Goal: Task Accomplishment & Management: Use online tool/utility

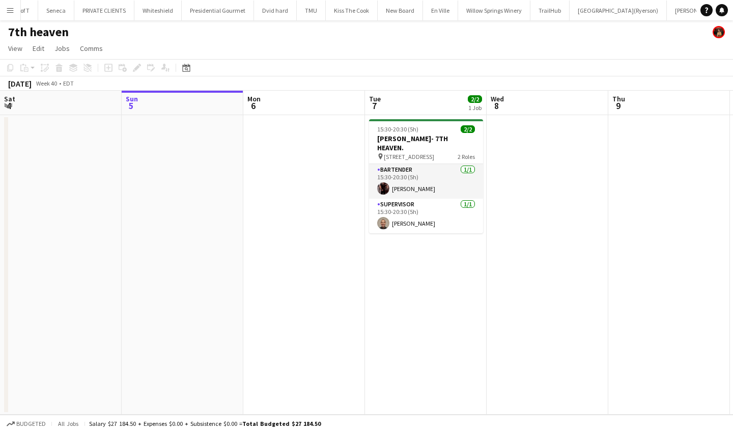
click at [7, 10] on app-icon "Menu" at bounding box center [10, 10] width 8 height 8
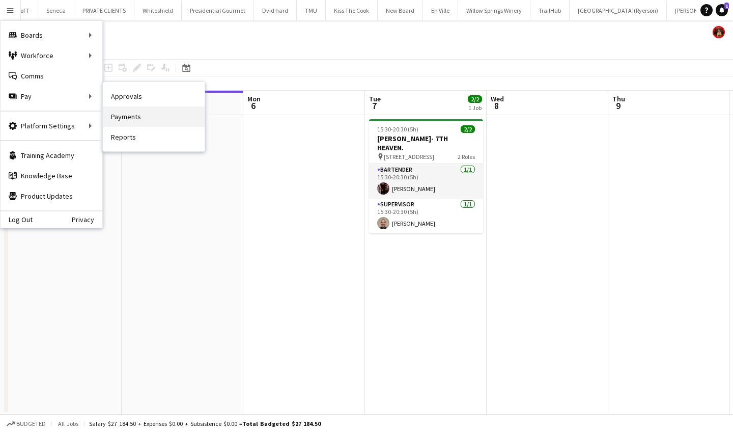
click at [144, 117] on link "Payments" at bounding box center [154, 116] width 102 height 20
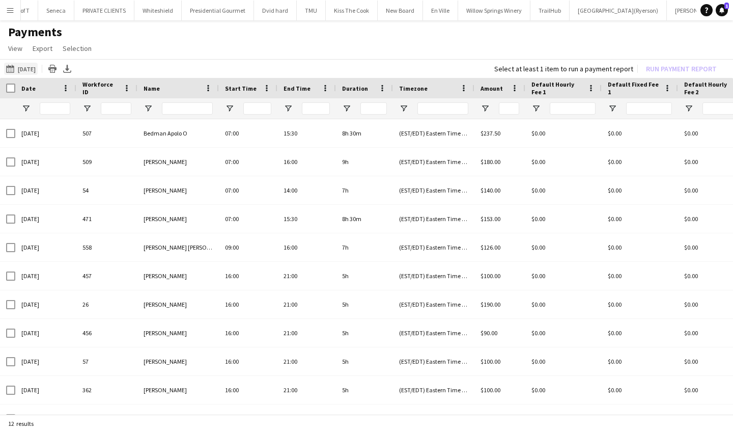
click at [8, 65] on app-icon "[DATE]" at bounding box center [12, 69] width 12 height 8
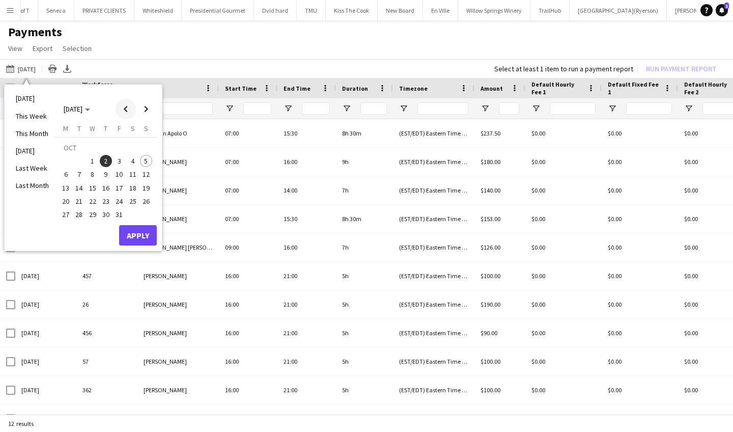
click at [128, 106] on span "Previous month" at bounding box center [126, 109] width 20 height 20
click at [66, 185] on span "15" at bounding box center [66, 188] width 12 height 12
click at [142, 103] on span "Next month" at bounding box center [146, 109] width 20 height 20
click at [133, 159] on span "4" at bounding box center [133, 161] width 12 height 12
click at [133, 234] on button "Apply" at bounding box center [138, 235] width 38 height 20
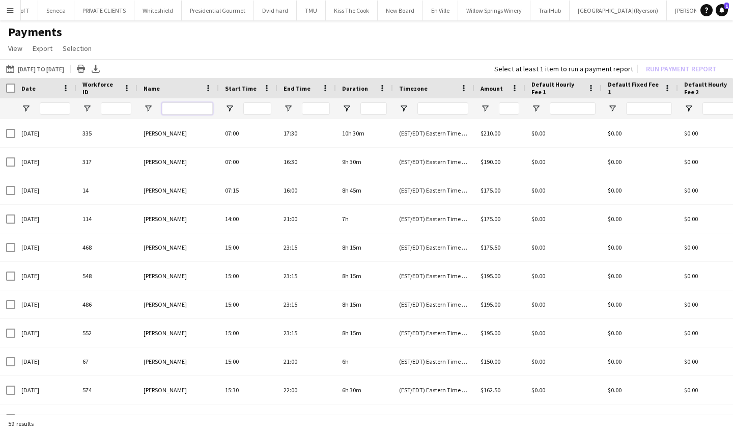
click at [178, 106] on input "Name Filter Input" at bounding box center [187, 108] width 51 height 12
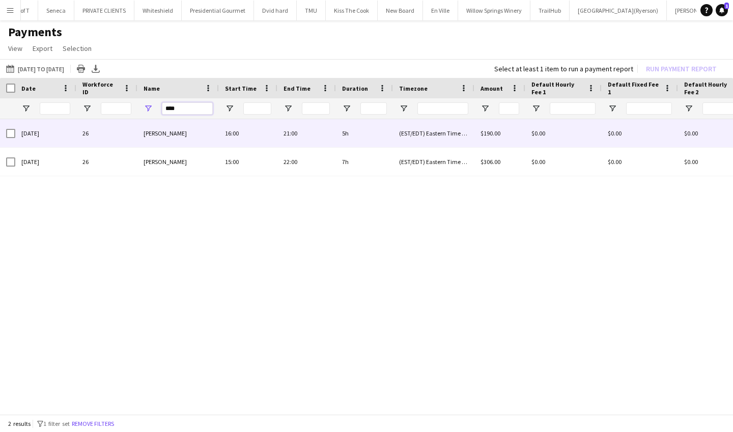
type input "****"
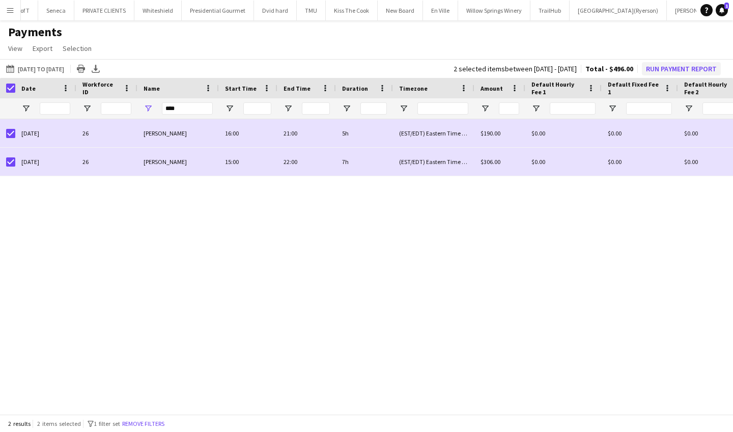
click at [663, 68] on button "Run Payment Report" at bounding box center [681, 68] width 79 height 13
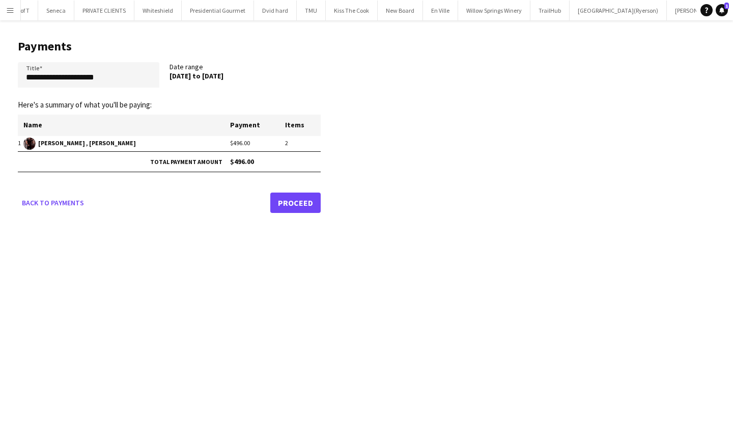
click at [299, 204] on link "Proceed" at bounding box center [295, 202] width 50 height 20
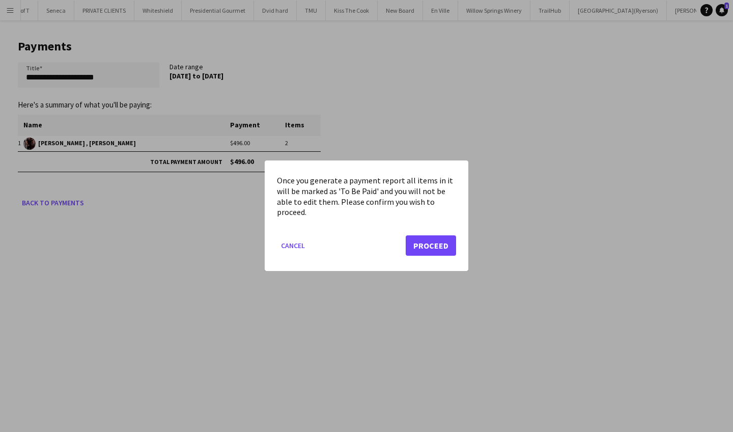
click at [430, 246] on button "Proceed" at bounding box center [431, 246] width 50 height 20
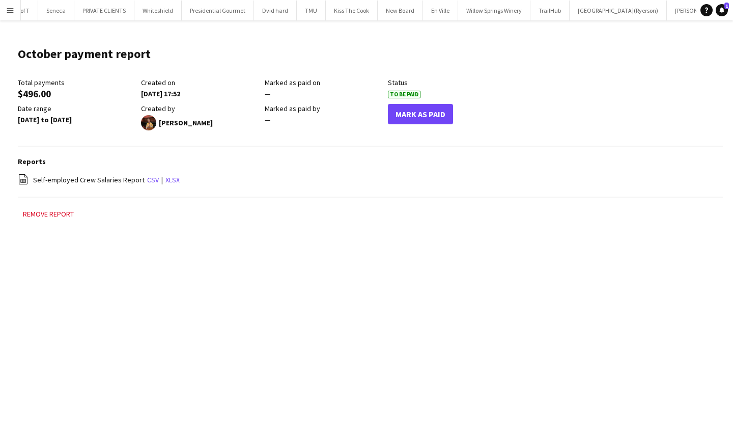
click at [429, 113] on button "Mark As Paid" at bounding box center [420, 114] width 65 height 20
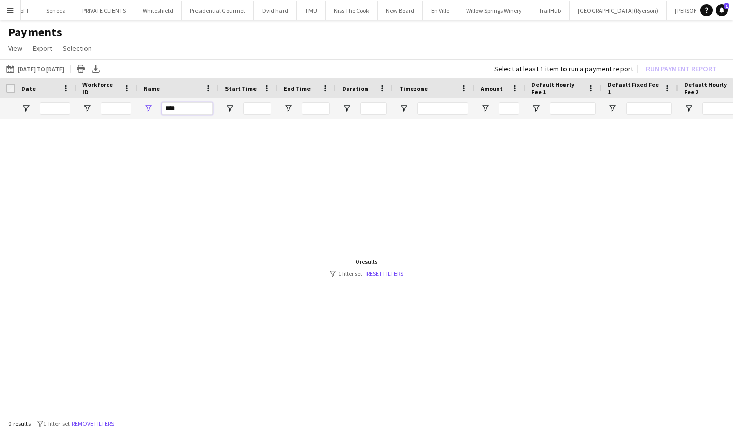
click at [193, 109] on input "****" at bounding box center [187, 108] width 51 height 12
type input "*"
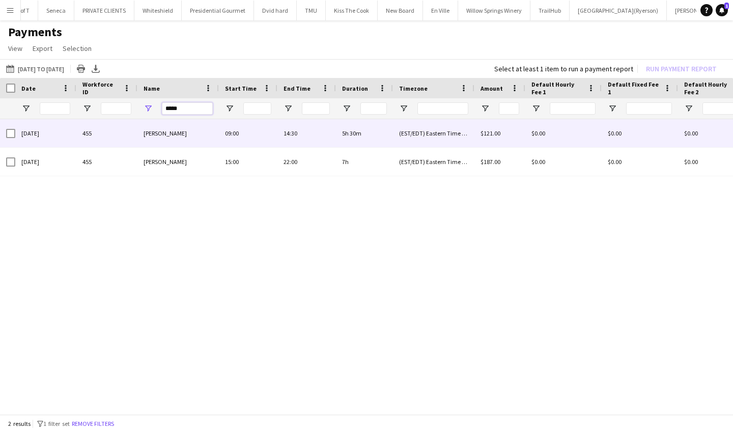
type input "*****"
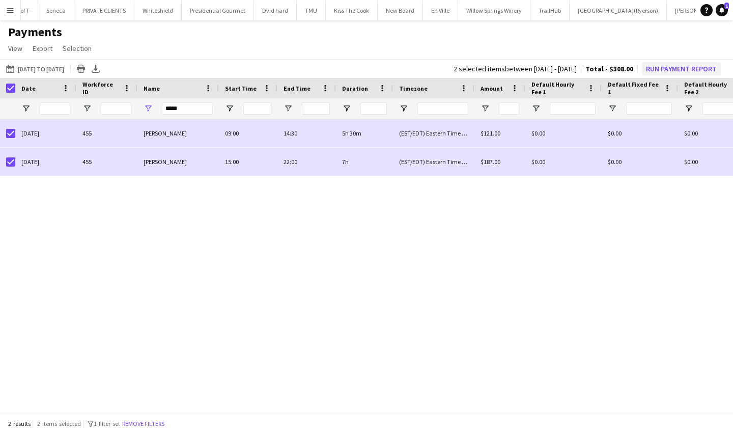
click at [669, 66] on button "Run Payment Report" at bounding box center [681, 68] width 79 height 13
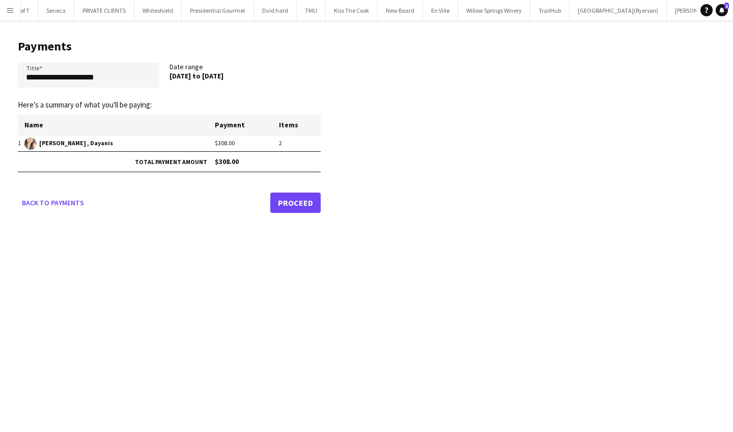
click at [311, 202] on link "Proceed" at bounding box center [295, 202] width 50 height 20
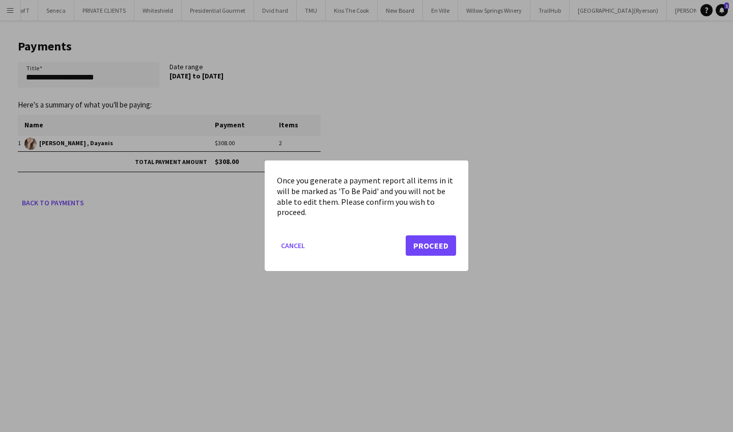
click at [436, 244] on button "Proceed" at bounding box center [431, 246] width 50 height 20
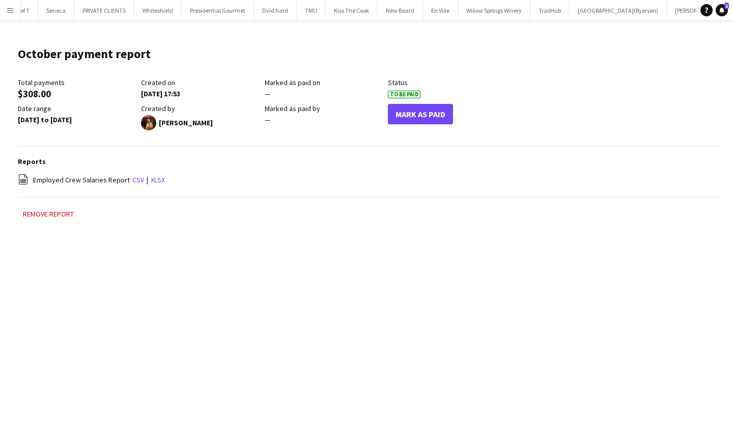
click at [416, 116] on button "Mark As Paid" at bounding box center [420, 114] width 65 height 20
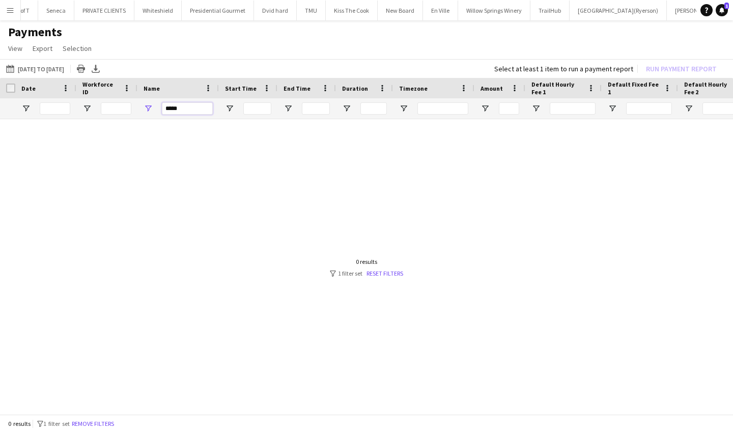
click at [185, 108] on input "*****" at bounding box center [187, 108] width 51 height 12
type input "*"
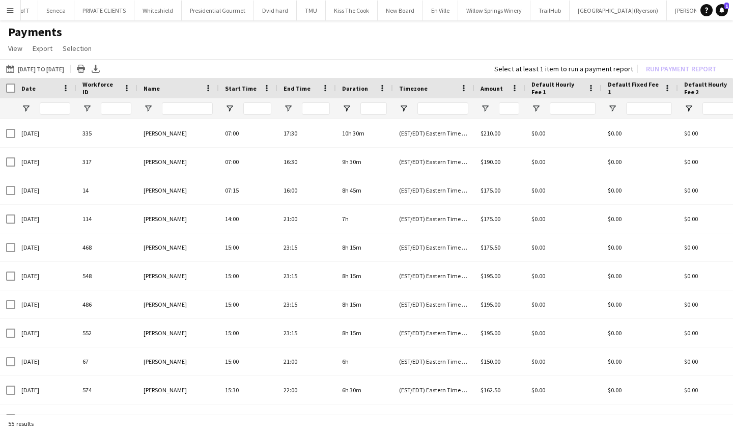
click at [10, 8] on app-icon "Menu" at bounding box center [10, 10] width 8 height 8
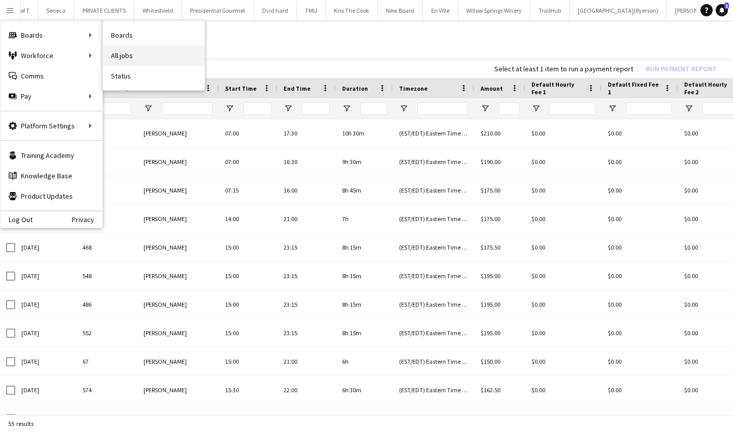
click at [145, 48] on link "All jobs" at bounding box center [154, 55] width 102 height 20
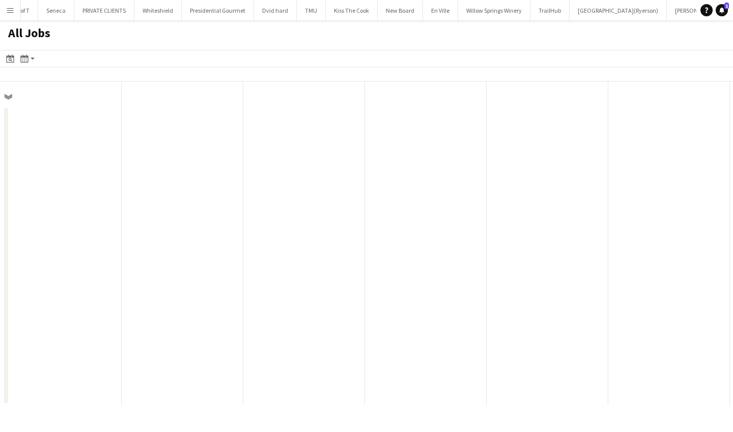
scroll to position [0, 243]
